Goal: Task Accomplishment & Management: Manage account settings

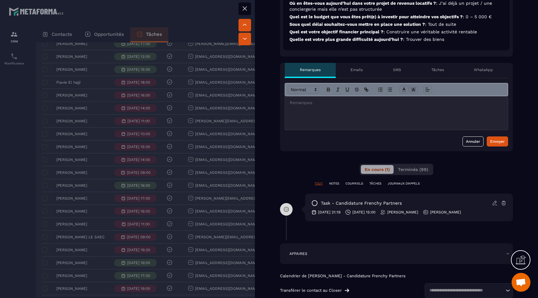
scroll to position [132, 0]
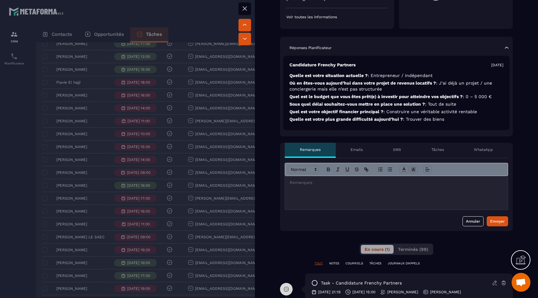
click at [374, 188] on div at bounding box center [396, 193] width 223 height 34
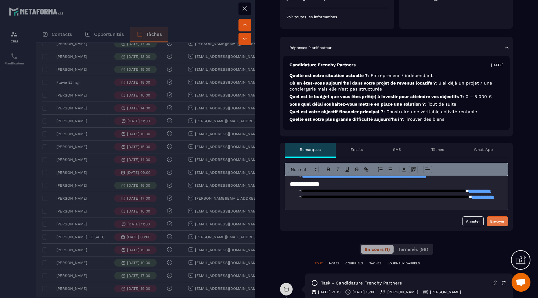
click at [498, 224] on div "Envoyer" at bounding box center [497, 221] width 14 height 6
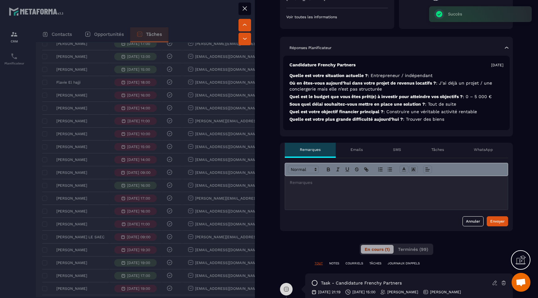
scroll to position [0, 0]
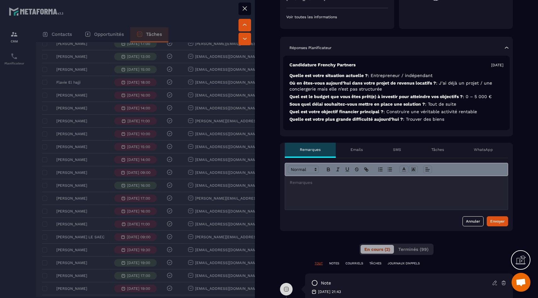
click at [327, 199] on div at bounding box center [396, 193] width 223 height 34
click at [496, 219] on div "Envoyer" at bounding box center [497, 221] width 14 height 6
click at [125, 191] on div at bounding box center [269, 149] width 538 height 298
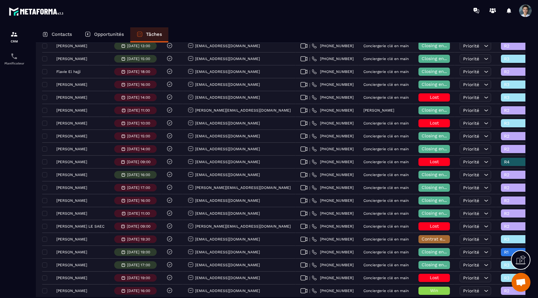
scroll to position [176, 0]
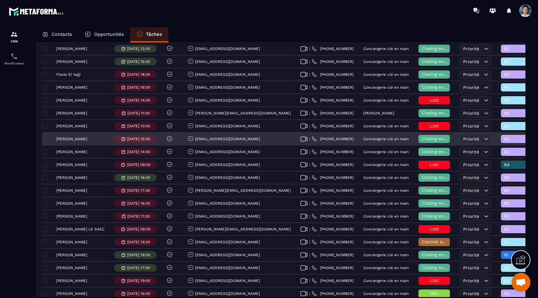
click at [421, 141] on span "Closing en cours" at bounding box center [439, 138] width 36 height 5
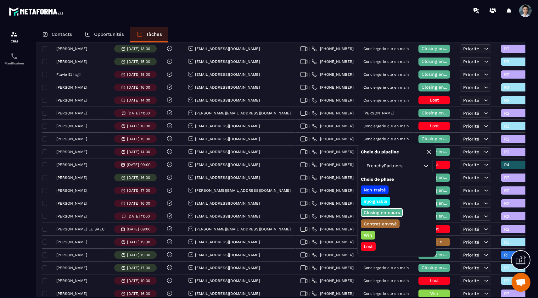
click at [367, 247] on p "Lost" at bounding box center [368, 246] width 11 height 6
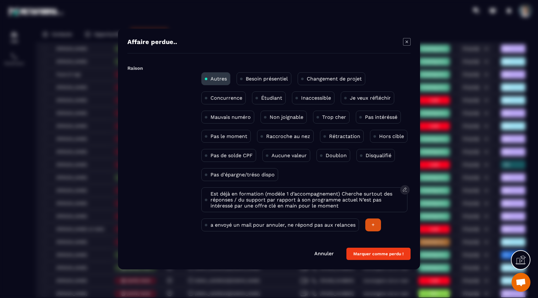
click at [335, 194] on p "Est déjà en formation (modèle 1 d’accompagnement) Cherche surtout des réponses …" at bounding box center [306, 200] width 193 height 18
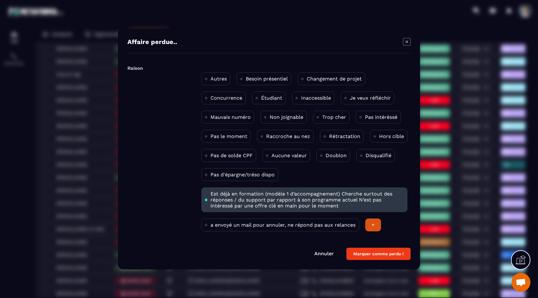
click at [359, 252] on button "Marquer comme perdu !" at bounding box center [378, 254] width 64 height 12
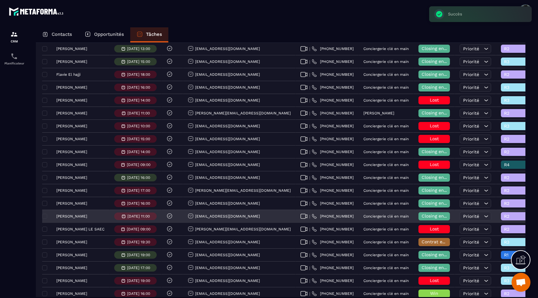
click at [70, 214] on p "[PERSON_NAME]" at bounding box center [71, 216] width 31 height 4
